Goal: Find specific page/section: Find specific page/section

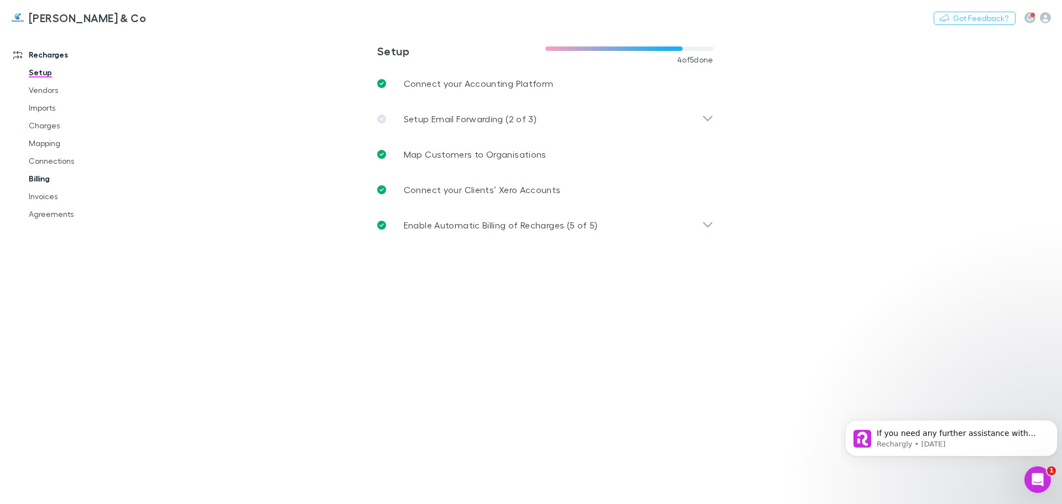
click at [48, 182] on link "Billing" at bounding box center [84, 179] width 132 height 18
